Goal: Task Accomplishment & Management: Complete application form

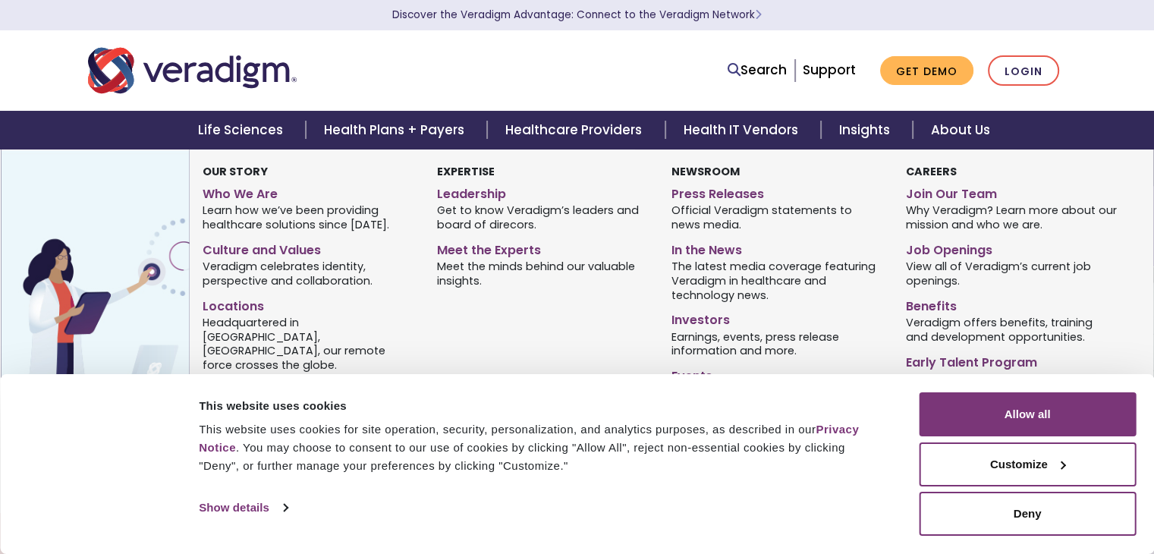
click at [935, 174] on strong "Careers" at bounding box center [930, 171] width 51 height 15
click at [934, 191] on link "Join Our Team" at bounding box center [1011, 192] width 212 height 22
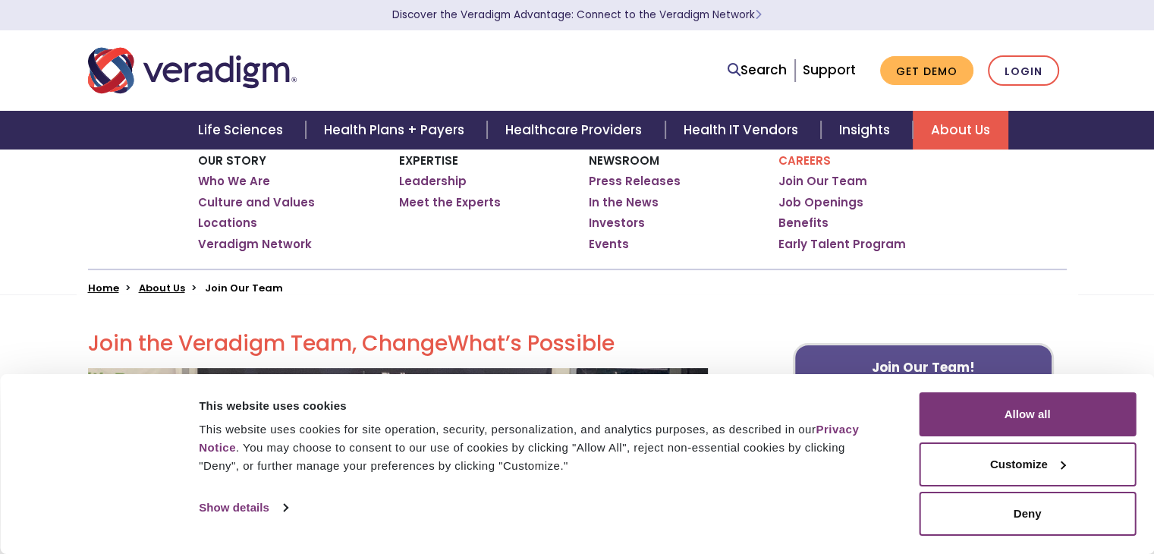
scroll to position [228, 0]
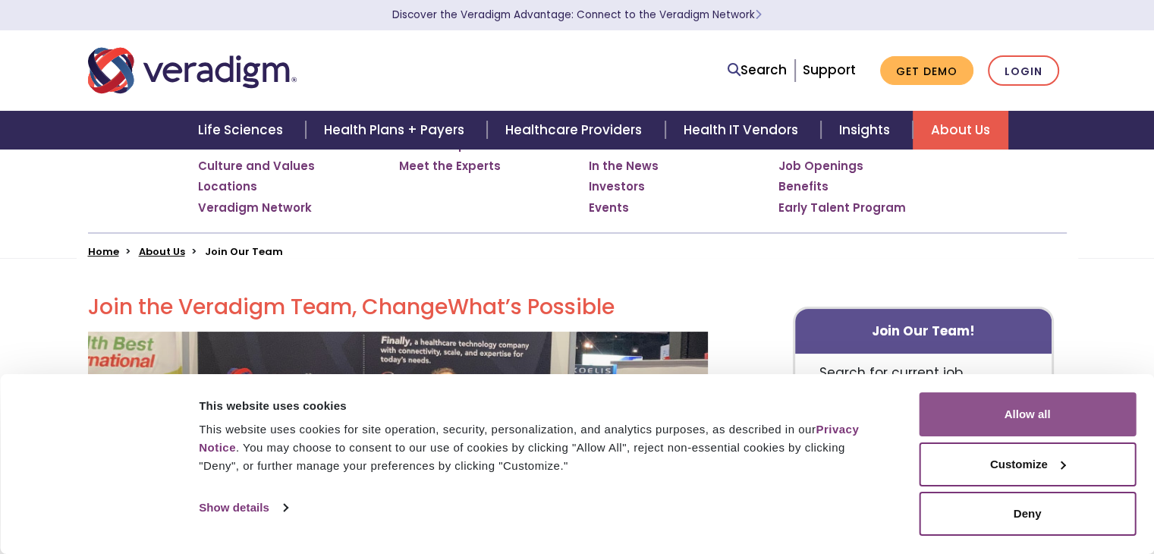
click at [1081, 412] on button "Allow all" at bounding box center [1027, 414] width 217 height 44
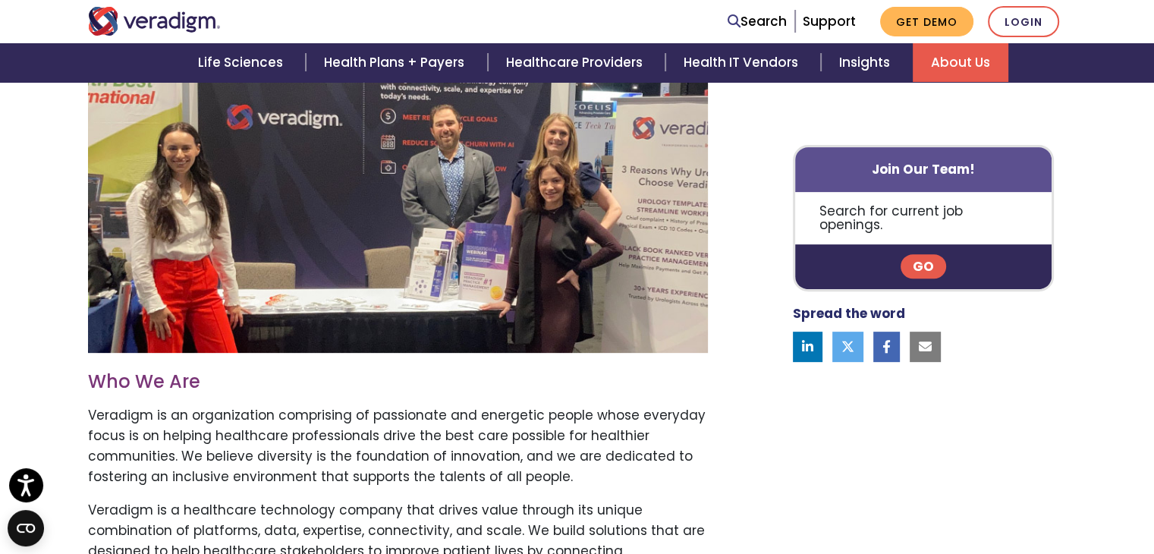
scroll to position [455, 0]
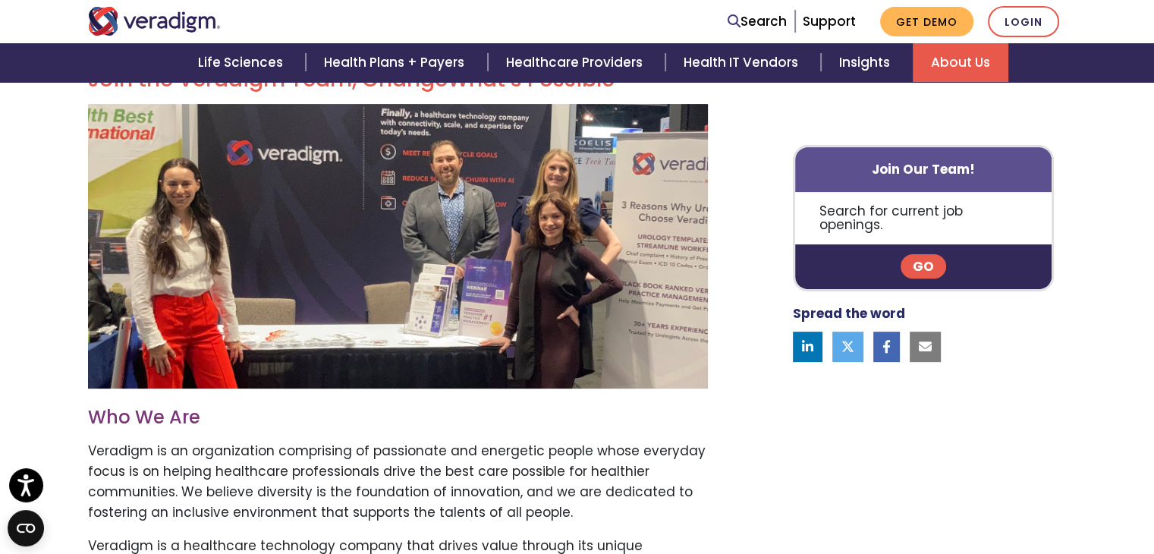
click at [924, 255] on link "Go" at bounding box center [924, 267] width 46 height 24
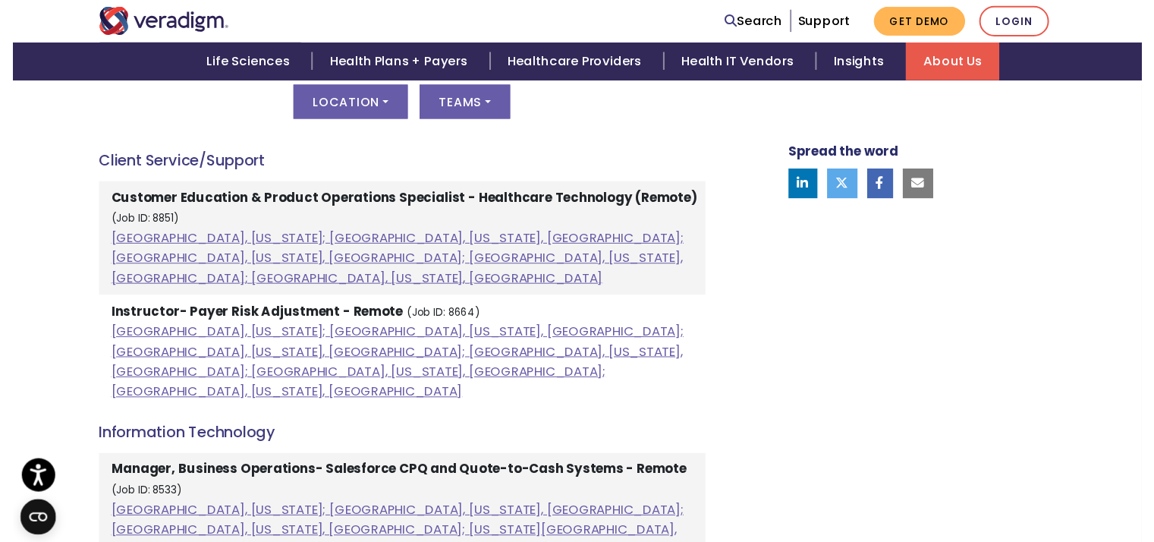
scroll to position [835, 0]
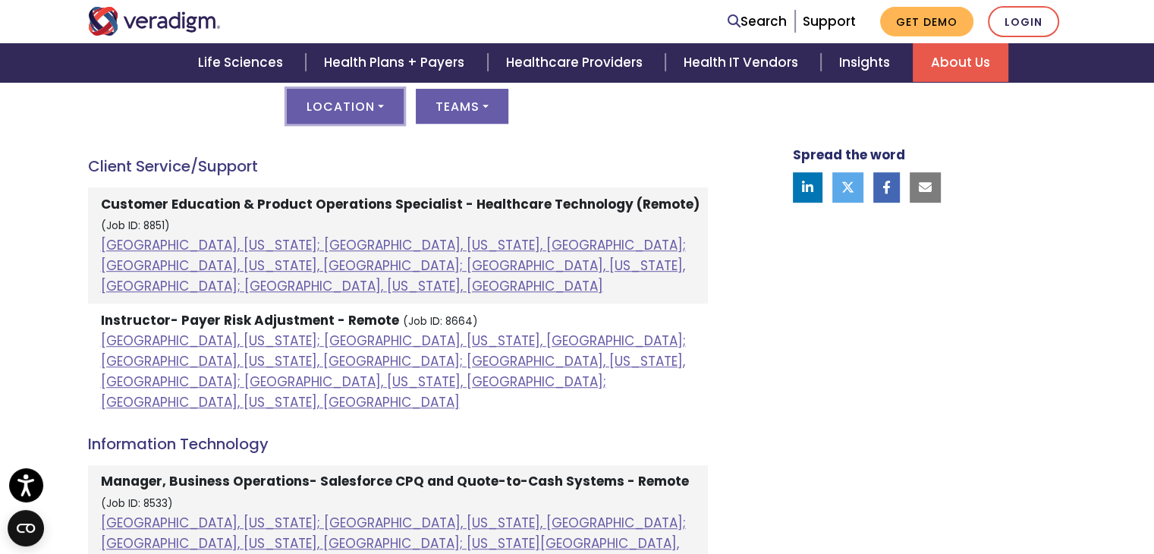
click at [340, 112] on button "Location" at bounding box center [345, 106] width 117 height 35
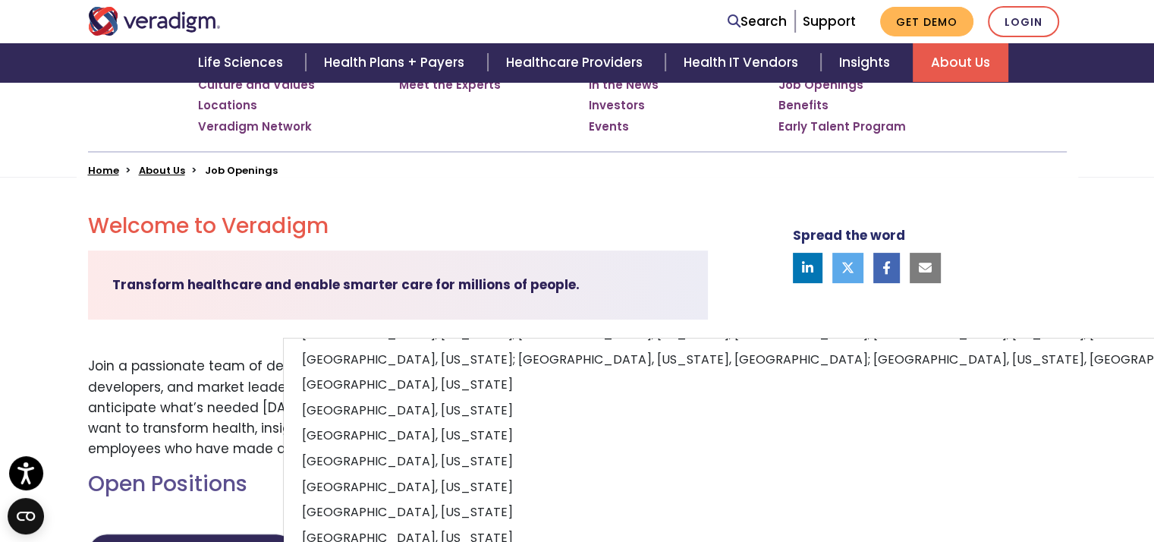
scroll to position [304, 0]
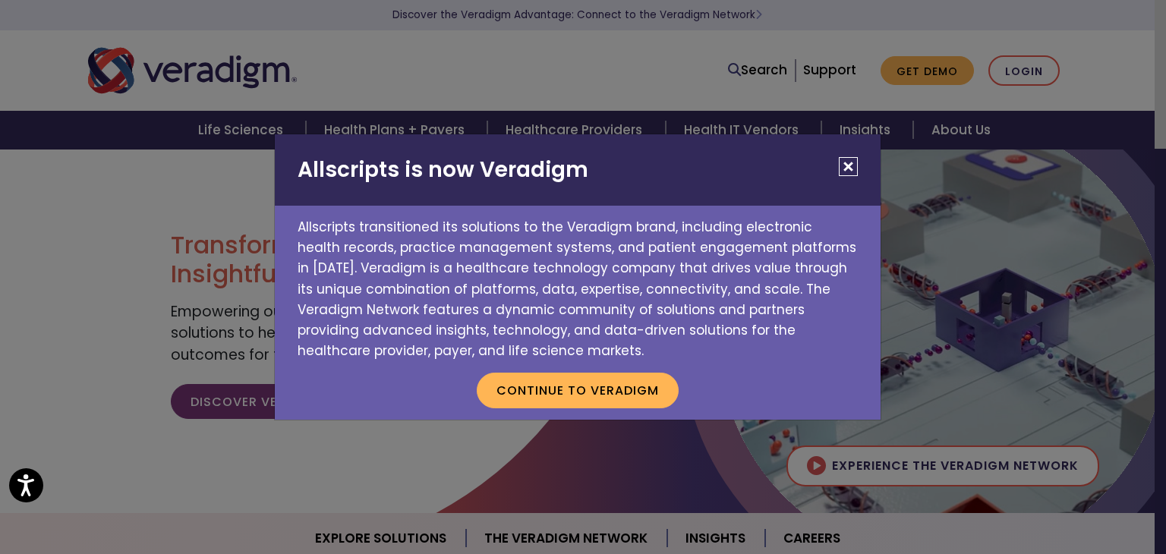
click at [852, 161] on button "Close" at bounding box center [848, 166] width 19 height 19
